Goal: Obtain resource: Download file/media

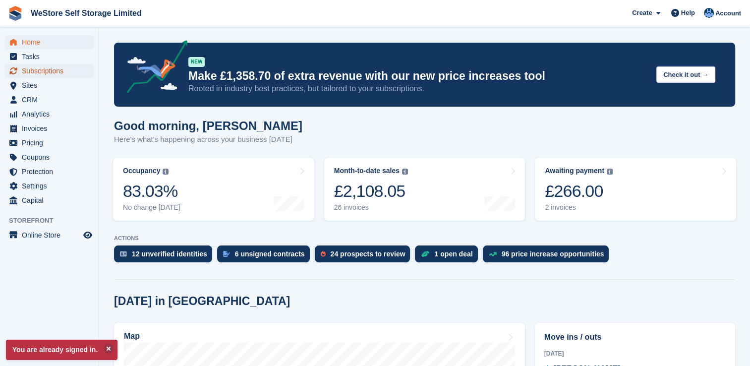
click at [57, 73] on span "Subscriptions" at bounding box center [51, 71] width 59 height 14
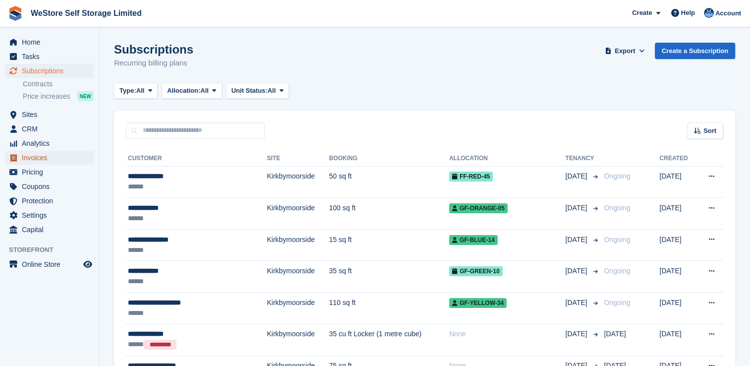
click at [37, 157] on span "Invoices" at bounding box center [51, 158] width 59 height 14
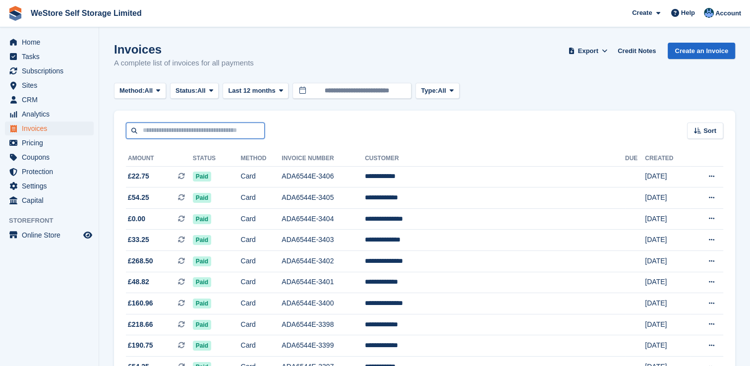
click at [185, 131] on input "text" at bounding box center [195, 130] width 139 height 16
type input "******"
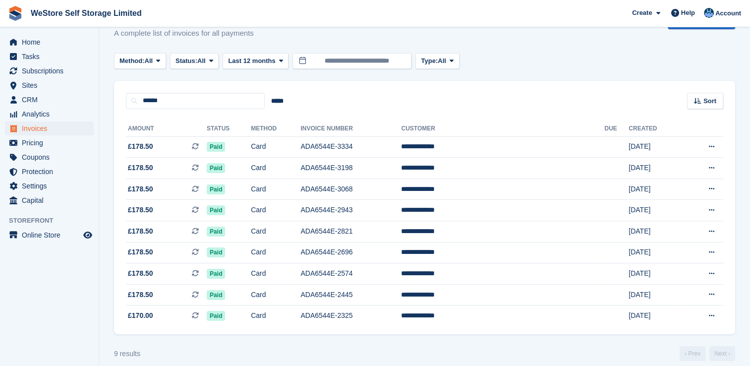
scroll to position [40, 0]
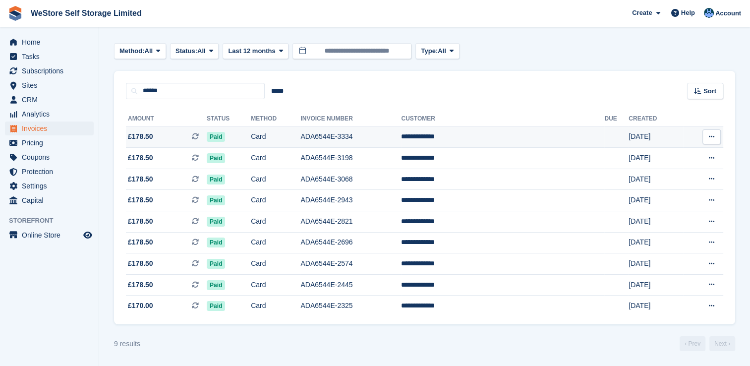
click at [715, 134] on button at bounding box center [711, 136] width 18 height 15
click at [647, 154] on p "Download PDF" at bounding box center [673, 156] width 86 height 13
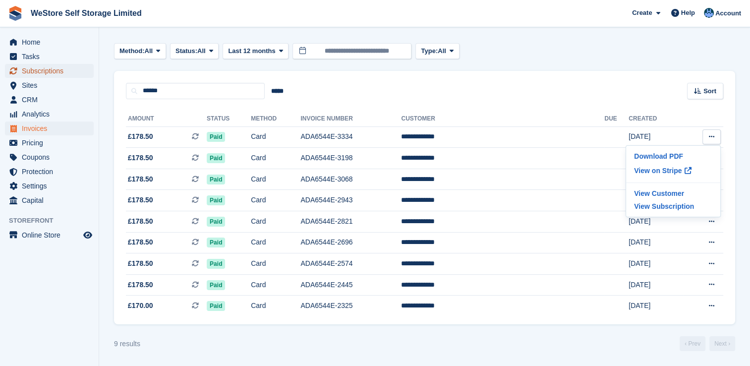
click at [56, 70] on span "Subscriptions" at bounding box center [51, 71] width 59 height 14
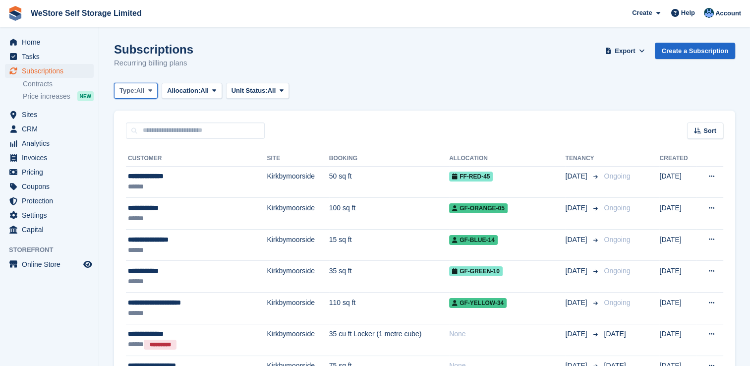
click at [154, 92] on span at bounding box center [150, 91] width 8 height 8
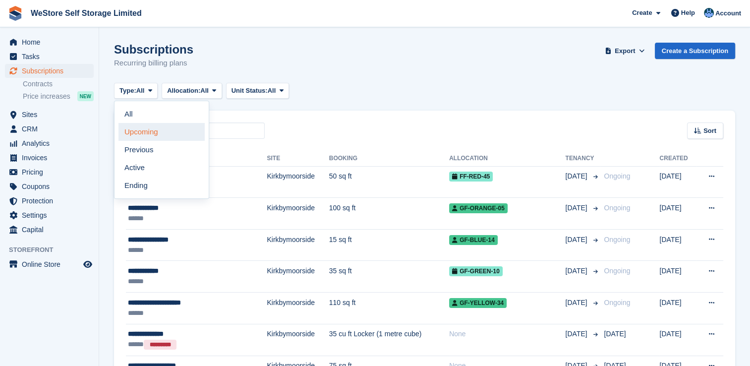
click at [141, 126] on link "Upcoming" at bounding box center [161, 132] width 86 height 18
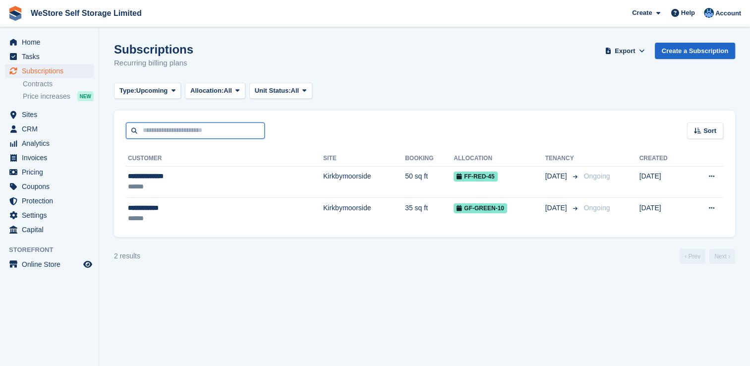
click at [141, 126] on input "text" at bounding box center [195, 130] width 139 height 16
click at [39, 68] on span "Subscriptions" at bounding box center [51, 71] width 59 height 14
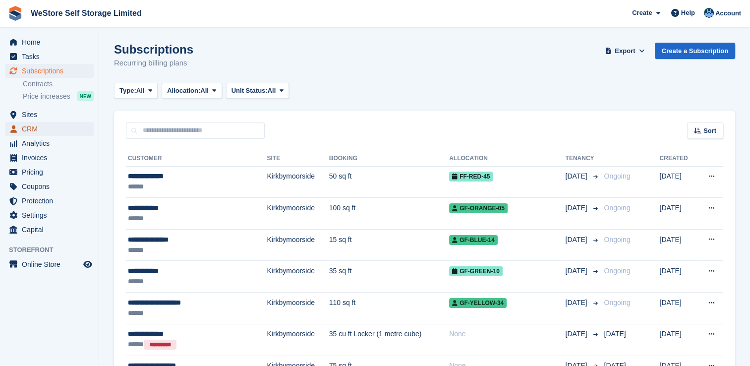
click at [38, 128] on span "CRM" at bounding box center [51, 129] width 59 height 14
